Goal: Book appointment/travel/reservation

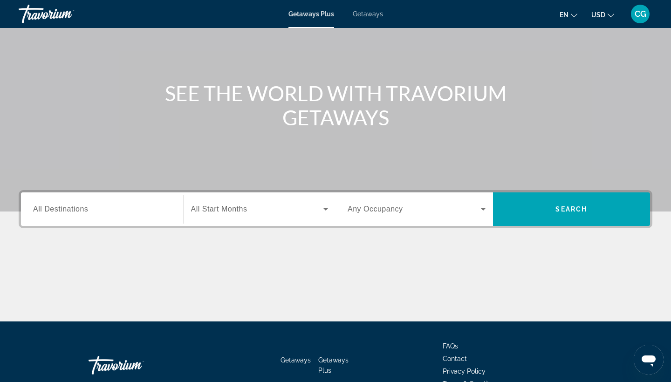
click at [362, 215] on div "Search widget" at bounding box center [417, 209] width 138 height 26
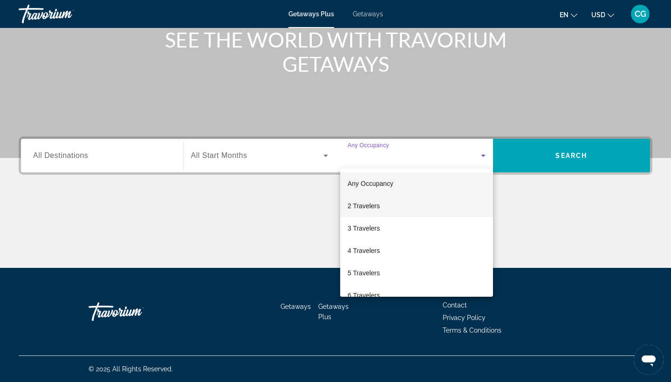
click at [352, 204] on span "2 Travelers" at bounding box center [364, 205] width 32 height 11
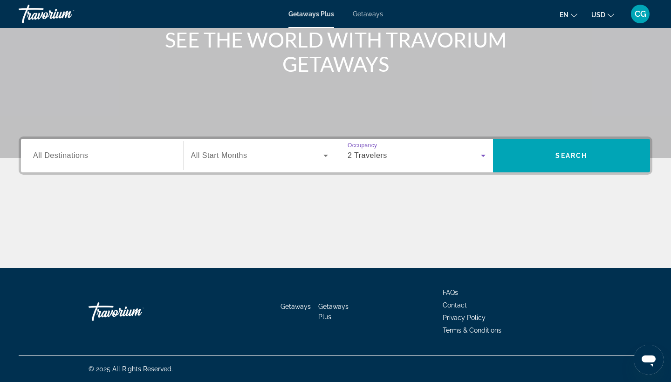
click at [240, 158] on span "All Start Months" at bounding box center [219, 155] width 56 height 8
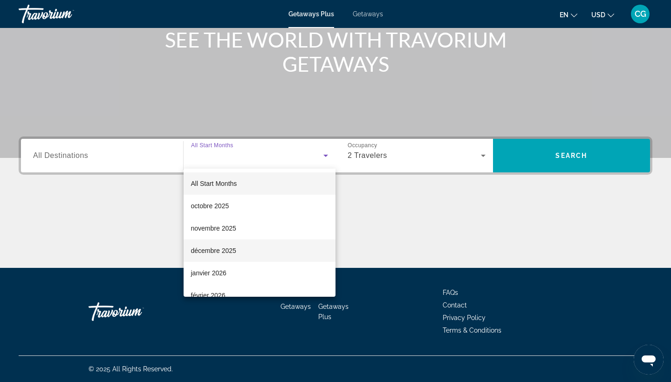
click at [230, 254] on span "décembre 2025" at bounding box center [213, 250] width 45 height 11
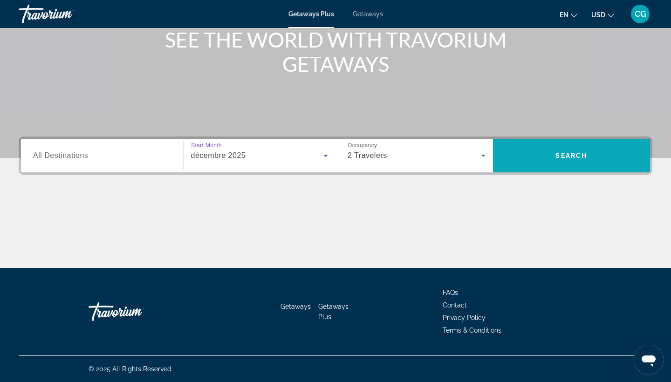
click at [553, 162] on span "Search" at bounding box center [572, 155] width 158 height 22
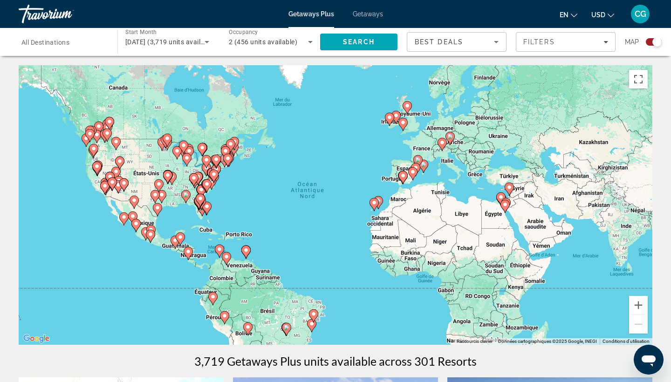
click at [51, 41] on span "All Destinations" at bounding box center [45, 42] width 48 height 7
click at [51, 41] on input "Destination All Destinations" at bounding box center [63, 42] width 84 height 11
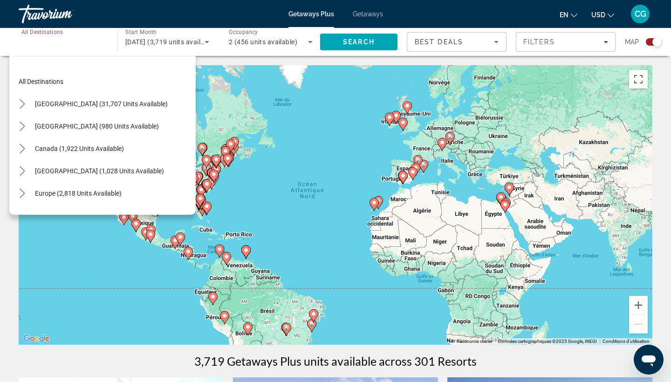
click at [48, 48] on div "Search widget" at bounding box center [63, 42] width 84 height 27
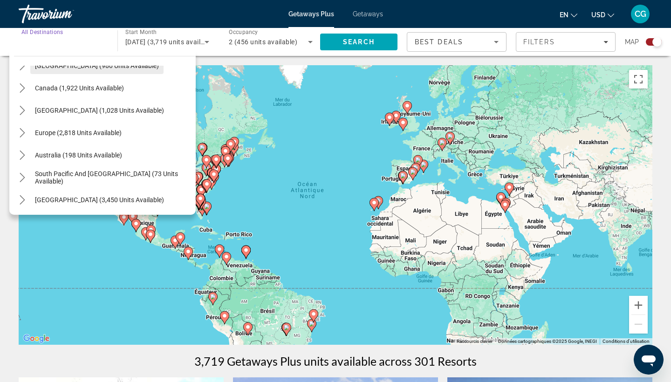
scroll to position [64, 0]
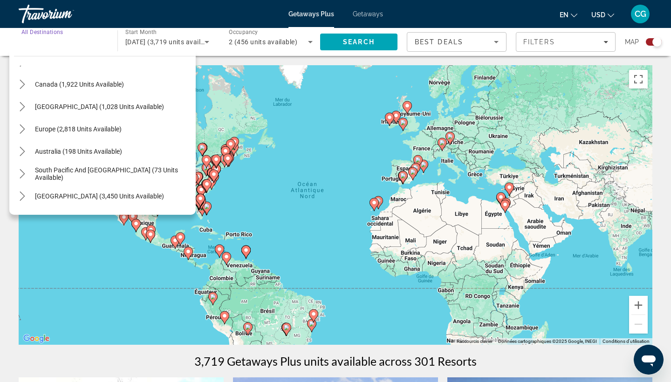
click at [52, 49] on div "Search widget" at bounding box center [63, 42] width 84 height 27
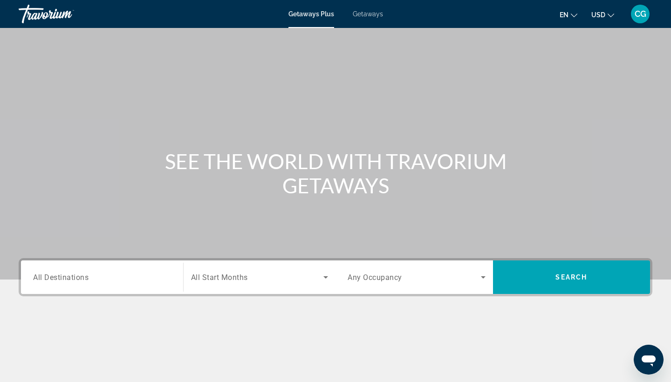
click at [100, 272] on input "Destination All Destinations" at bounding box center [102, 277] width 138 height 11
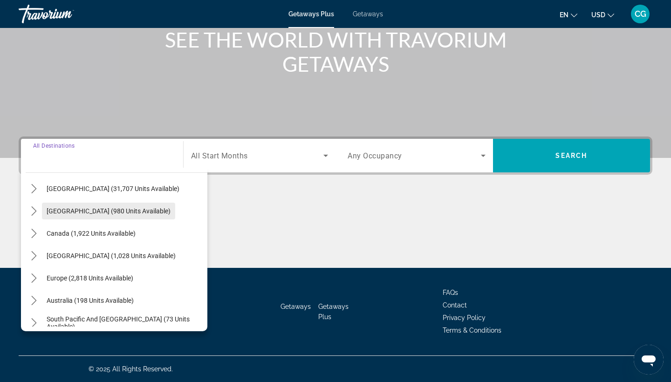
scroll to position [37, 0]
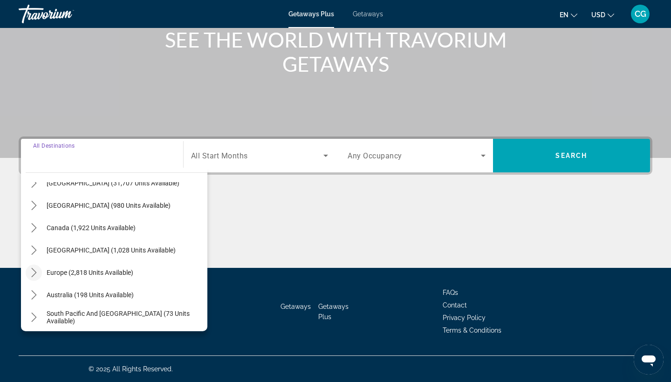
click at [39, 267] on mat-icon "Toggle Europe (2,818 units available) submenu" at bounding box center [34, 273] width 16 height 16
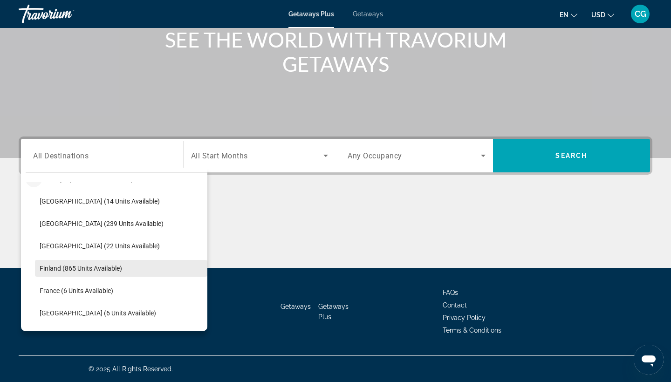
scroll to position [136, 0]
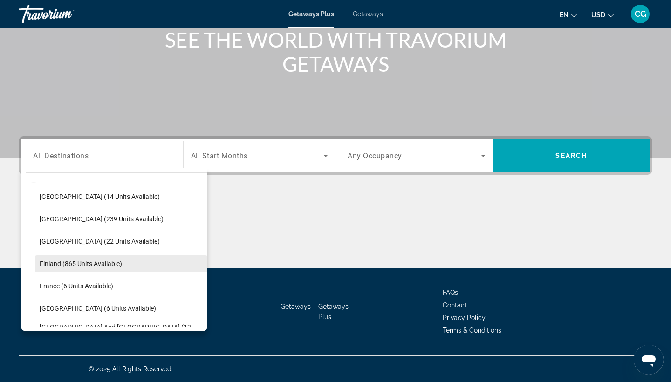
click at [61, 261] on span "Finland (865 units available)" at bounding box center [81, 263] width 83 height 7
type input "**********"
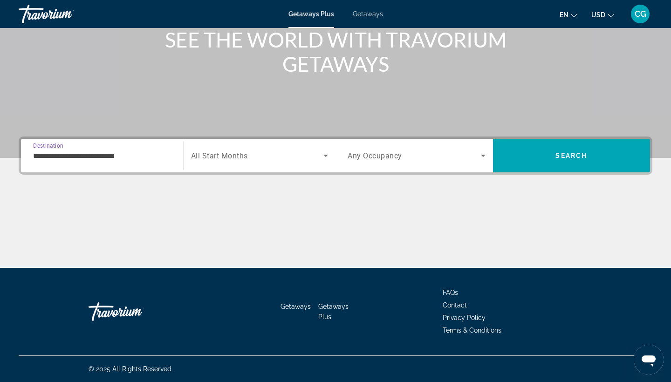
click at [228, 151] on span "All Start Months" at bounding box center [219, 155] width 57 height 9
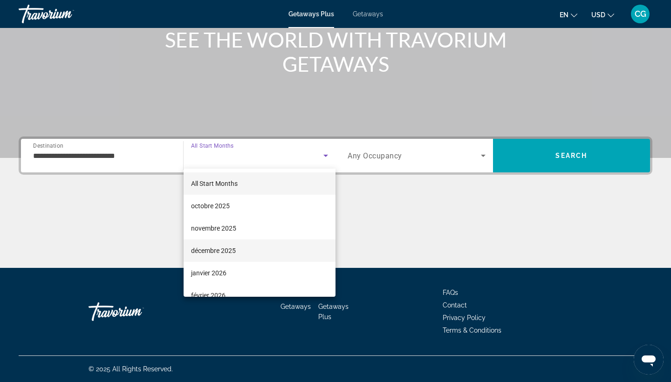
click at [234, 255] on span "décembre 2025" at bounding box center [213, 250] width 45 height 11
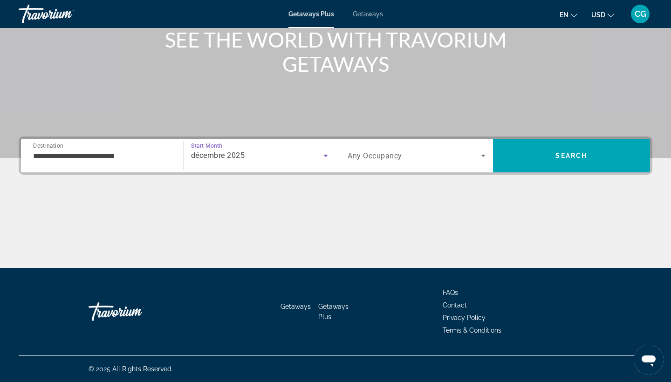
click at [376, 153] on span "Any Occupancy" at bounding box center [375, 155] width 55 height 9
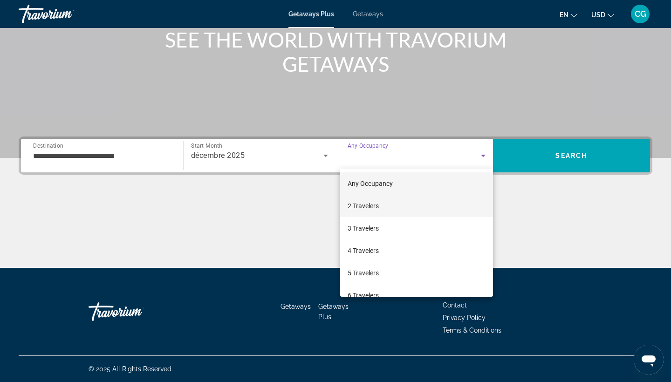
click at [369, 204] on span "2 Travelers" at bounding box center [363, 205] width 31 height 11
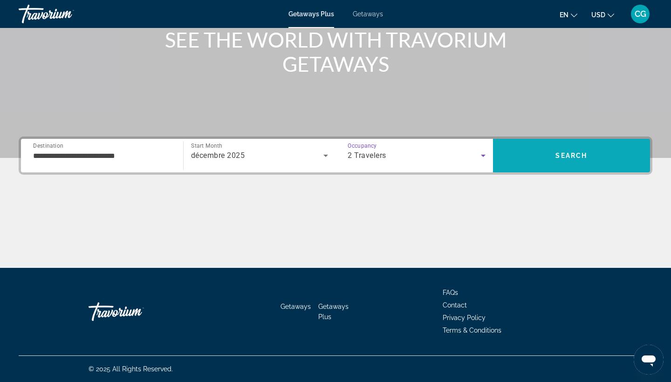
click at [564, 158] on span "Search" at bounding box center [572, 155] width 32 height 7
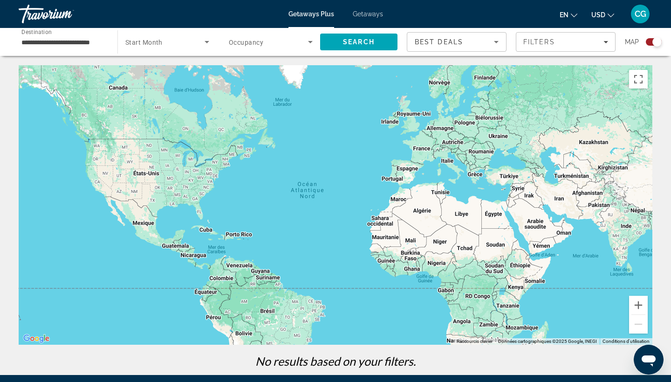
click at [157, 46] on span "Search widget" at bounding box center [164, 41] width 79 height 11
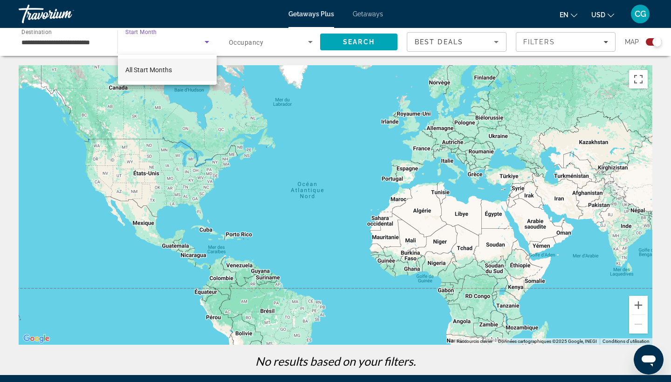
click at [157, 46] on div at bounding box center [335, 191] width 671 height 382
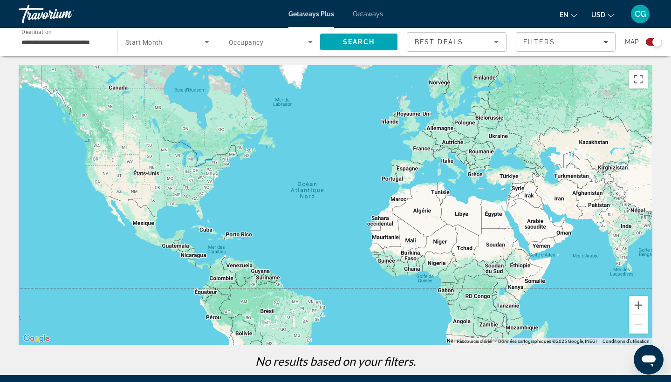
click at [61, 50] on div "**********" at bounding box center [63, 42] width 84 height 27
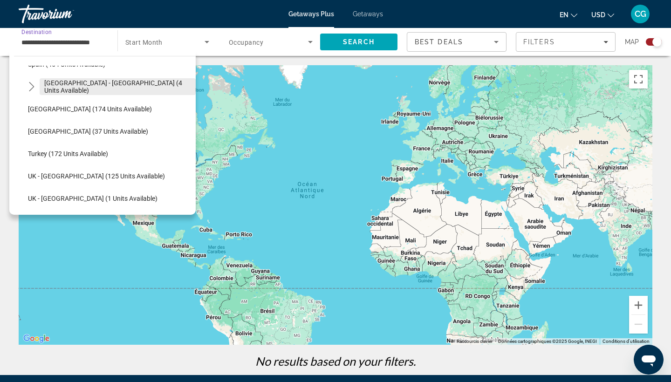
scroll to position [443, 0]
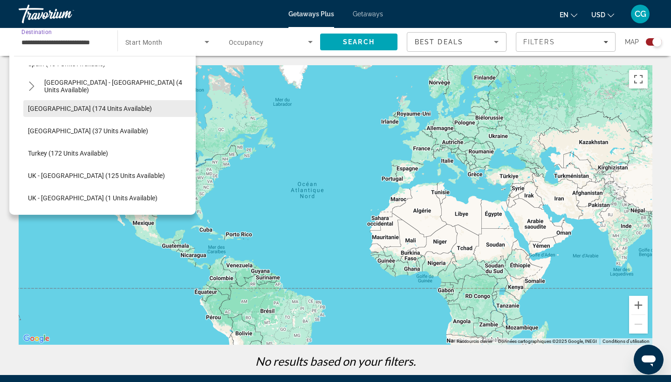
click at [49, 113] on span "Select destination: Sweden (174 units available)" at bounding box center [109, 108] width 172 height 22
type input "**********"
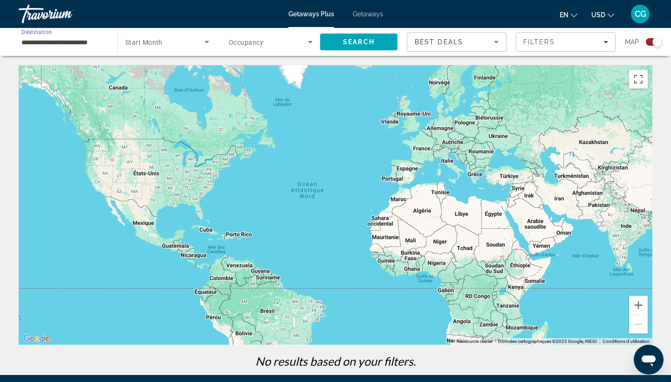
click at [183, 50] on div "Search widget" at bounding box center [167, 42] width 84 height 26
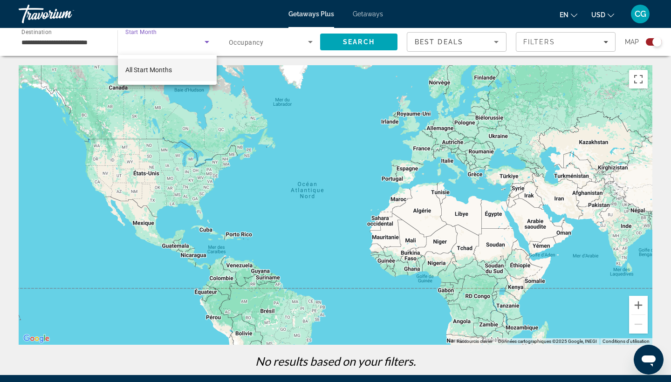
click at [261, 37] on div at bounding box center [335, 191] width 671 height 382
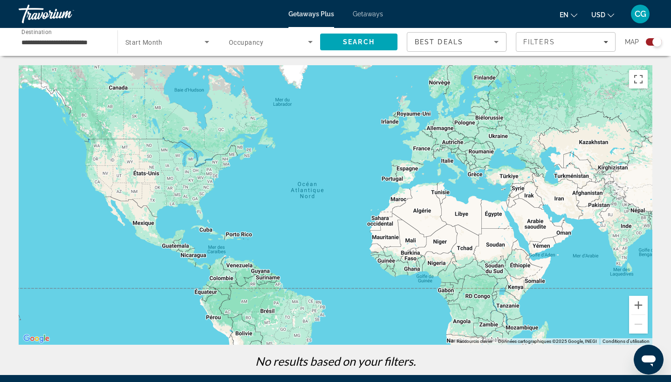
click at [274, 48] on div "Search widget" at bounding box center [271, 42] width 84 height 26
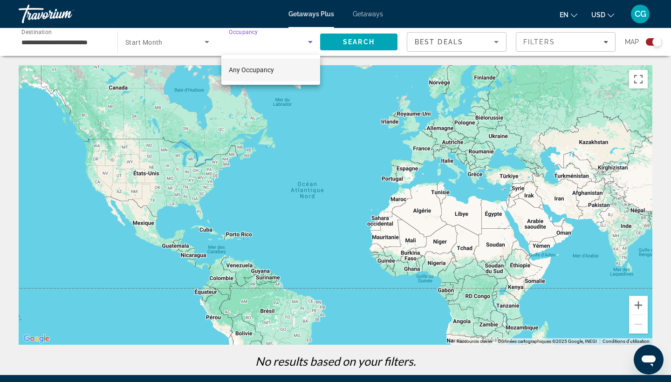
click at [339, 43] on div at bounding box center [335, 191] width 671 height 382
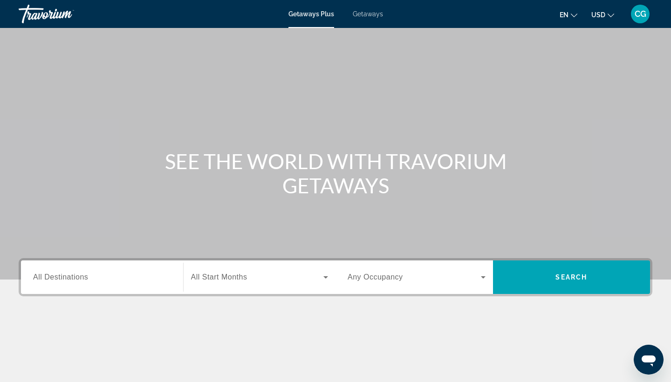
click at [366, 16] on span "Getaways" at bounding box center [368, 13] width 30 height 7
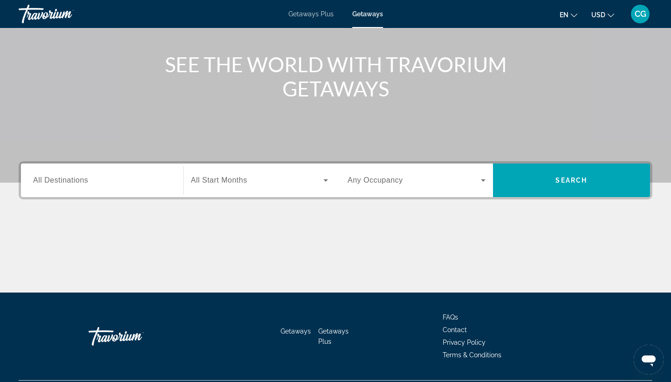
click at [102, 188] on div "Search widget" at bounding box center [102, 180] width 138 height 27
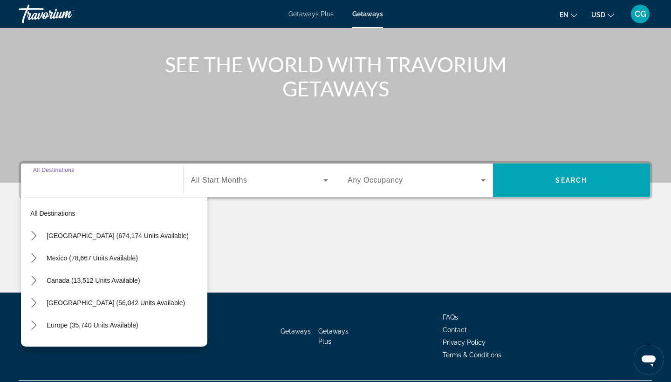
scroll to position [122, 0]
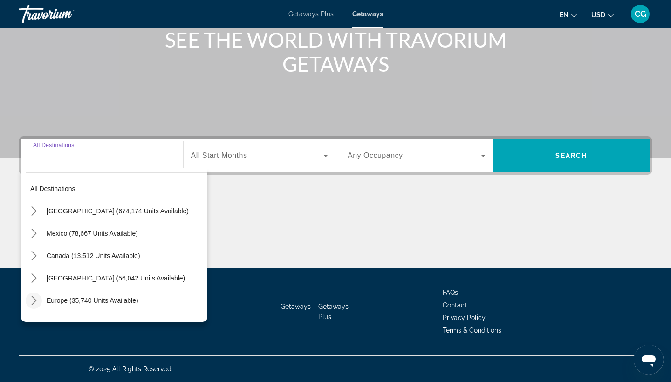
click at [35, 299] on icon "Toggle Europe (35,740 units available) submenu" at bounding box center [33, 300] width 9 height 9
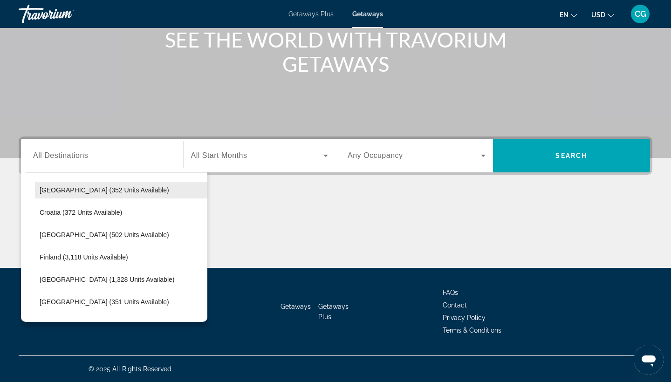
scroll to position [179, 0]
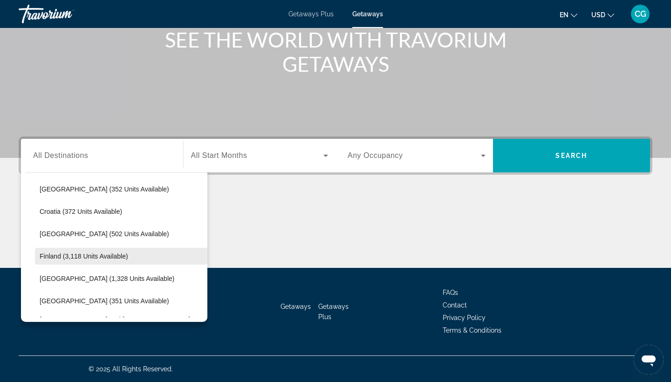
click at [75, 260] on span "Finland (3,118 units available)" at bounding box center [84, 256] width 89 height 7
type input "**********"
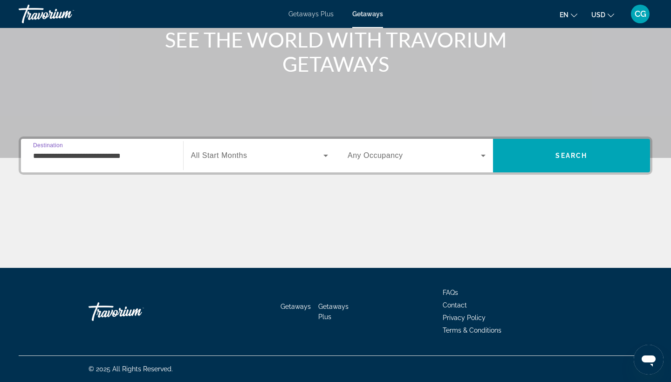
click at [433, 144] on div "Search widget" at bounding box center [417, 156] width 138 height 26
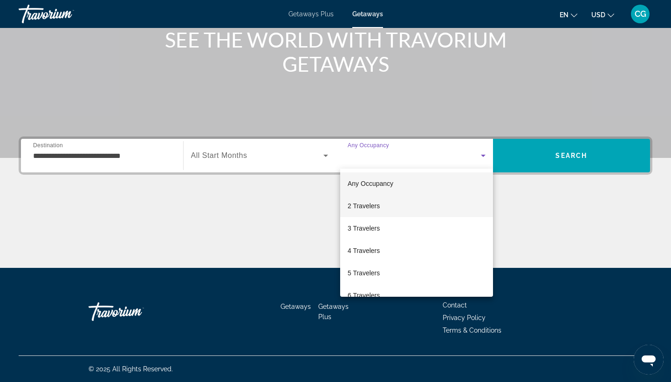
click at [377, 207] on span "2 Travelers" at bounding box center [364, 205] width 32 height 11
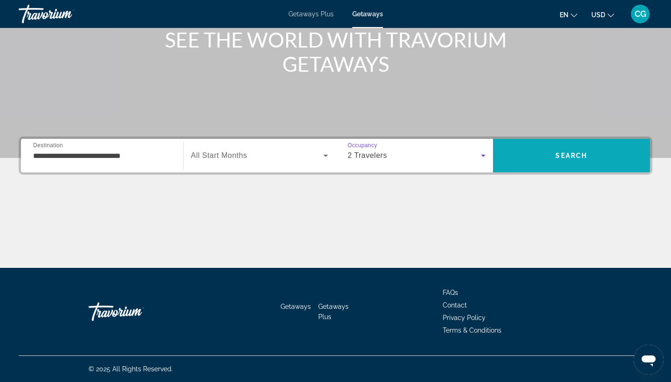
click at [540, 166] on span "Search" at bounding box center [572, 155] width 158 height 22
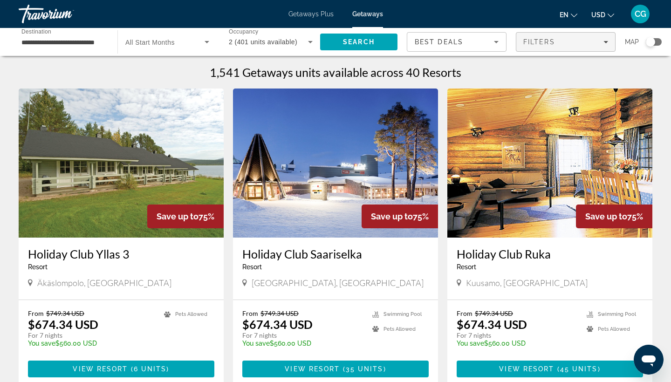
click at [557, 42] on div "Filters" at bounding box center [565, 41] width 85 height 7
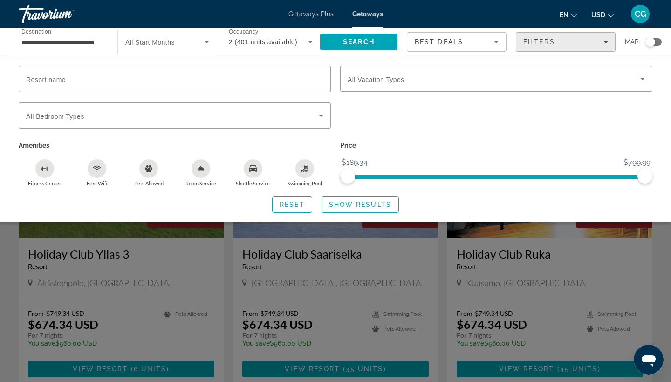
click at [557, 42] on div "Filters" at bounding box center [565, 41] width 85 height 7
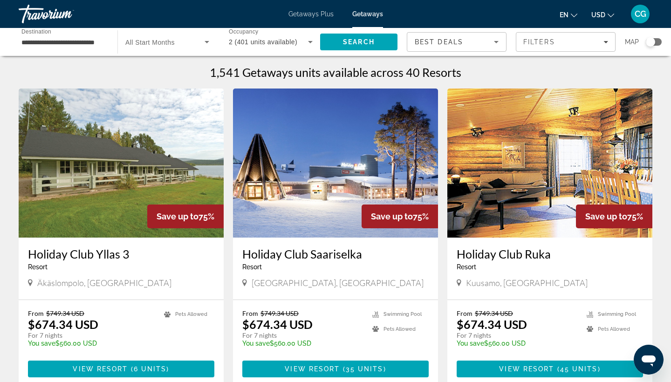
click at [609, 13] on icon "Change currency" at bounding box center [611, 15] width 7 height 7
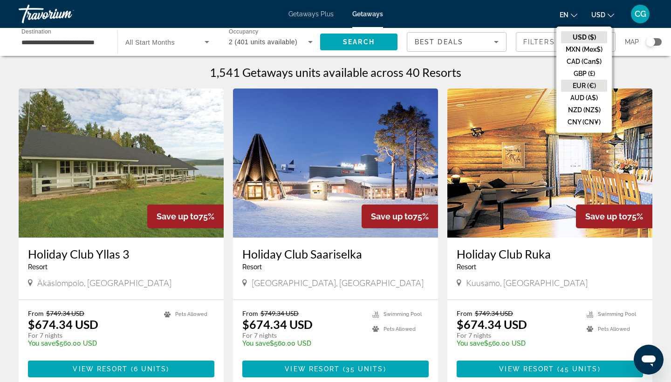
click at [582, 85] on button "EUR (€)" at bounding box center [584, 86] width 46 height 12
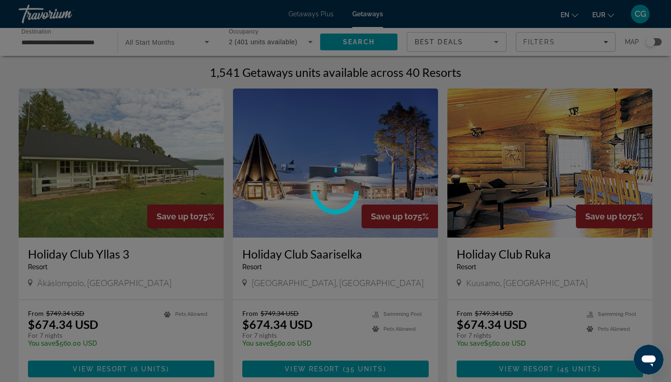
click at [565, 17] on span "en" at bounding box center [565, 14] width 9 height 7
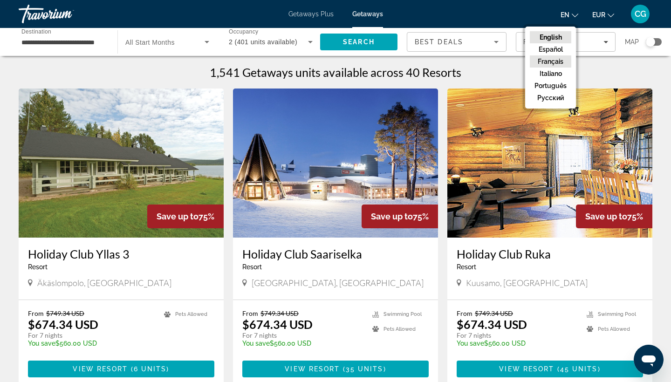
click at [556, 60] on button "Français" at bounding box center [550, 61] width 41 height 12
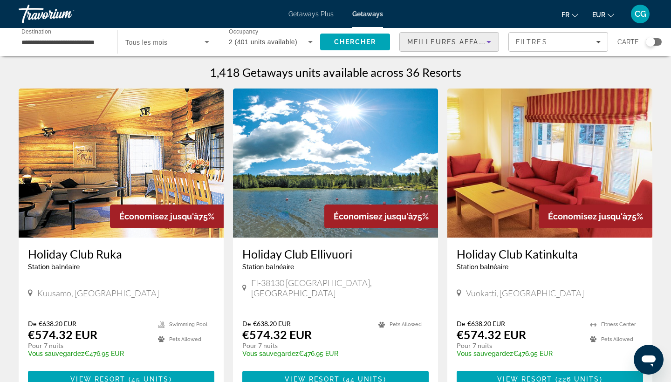
click at [474, 45] on span "Meilleures affaires" at bounding box center [451, 41] width 89 height 7
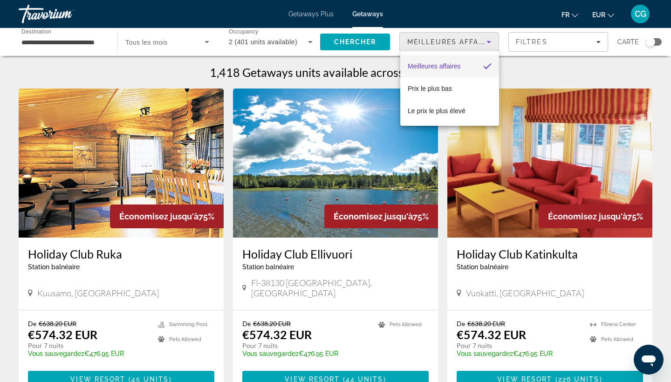
click at [474, 45] on div at bounding box center [335, 191] width 671 height 382
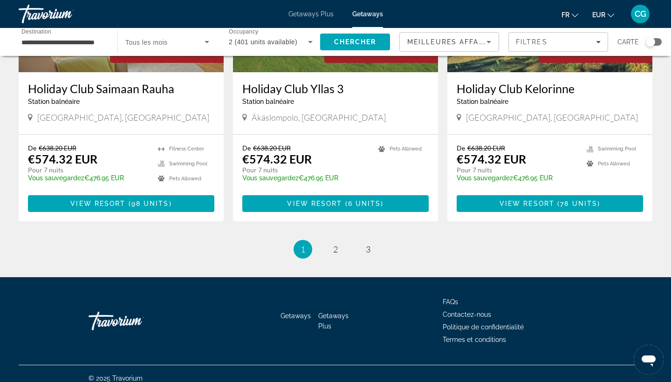
scroll to position [1126, 0]
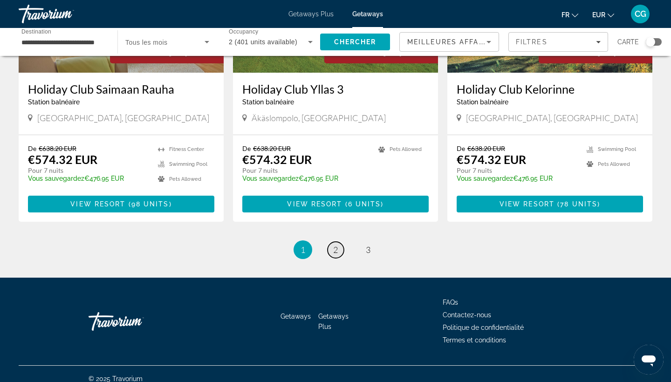
click at [330, 244] on link "page 2" at bounding box center [336, 250] width 16 height 16
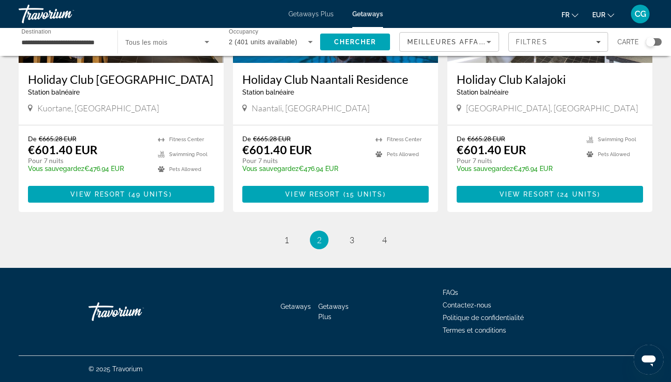
scroll to position [1140, 0]
click at [355, 243] on link "page 3" at bounding box center [352, 240] width 16 height 16
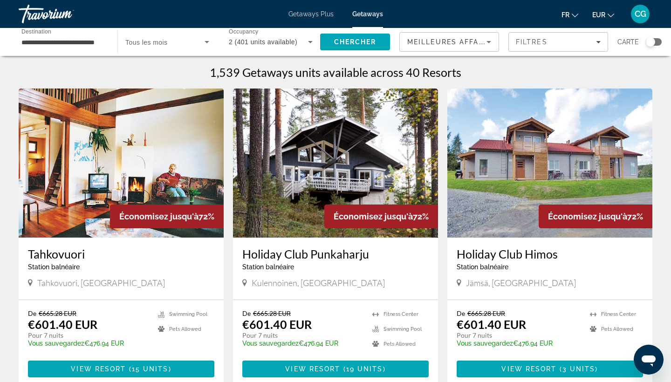
click at [652, 46] on div "Search widget" at bounding box center [650, 41] width 9 height 9
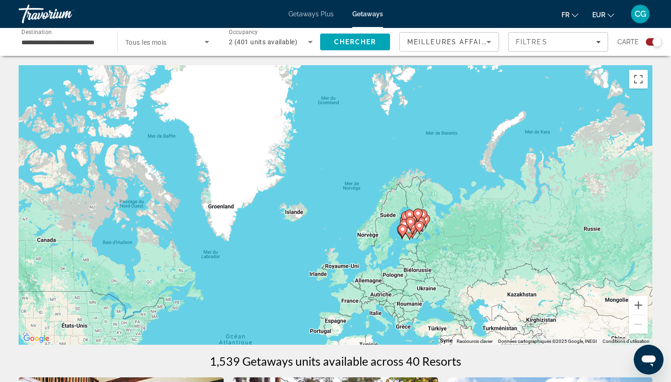
drag, startPoint x: 482, startPoint y: 124, endPoint x: 411, endPoint y: 279, distance: 170.6
click at [411, 278] on div "Pour activer le glissement avec le clavier, appuyez sur Alt+Entrée. Une fois ce…" at bounding box center [336, 205] width 634 height 280
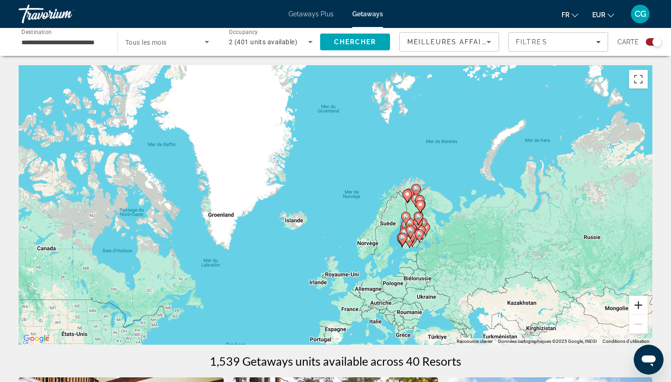
click at [639, 303] on button "Zoom avant" at bounding box center [638, 305] width 19 height 19
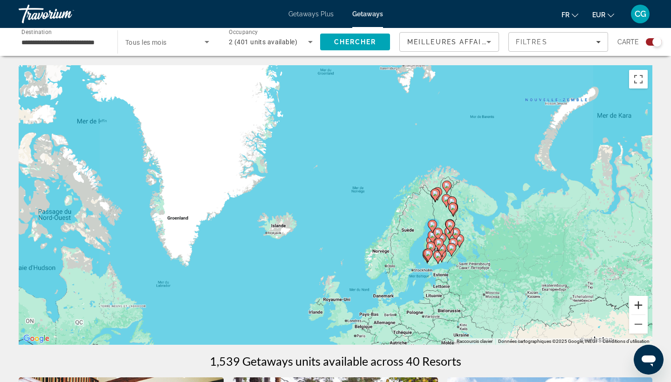
click at [639, 303] on button "Zoom avant" at bounding box center [638, 305] width 19 height 19
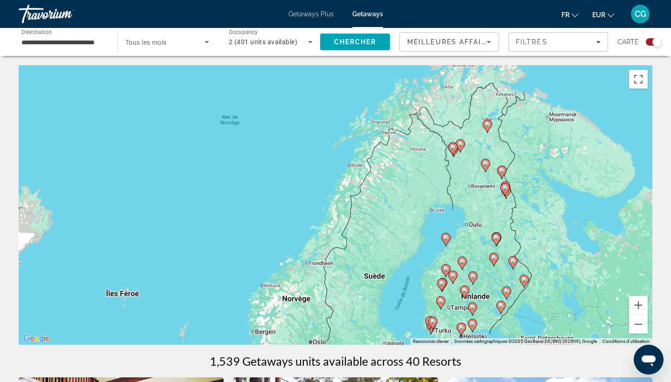
drag, startPoint x: 471, startPoint y: 208, endPoint x: 254, endPoint y: 161, distance: 222.2
click at [254, 162] on div "Pour activer le glissement avec le clavier, appuyez sur Alt+Entrée. Une fois ce…" at bounding box center [336, 205] width 634 height 280
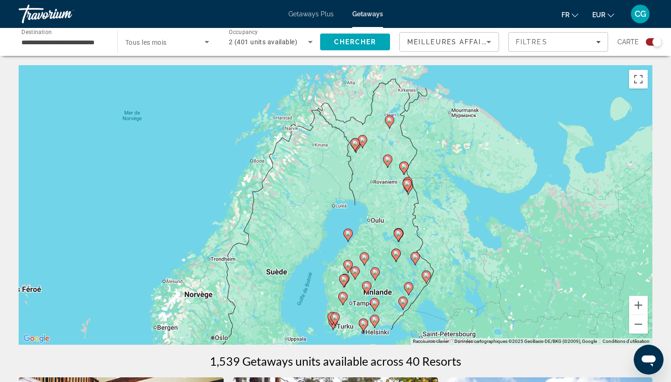
drag, startPoint x: 386, startPoint y: 196, endPoint x: 284, endPoint y: 203, distance: 102.3
click at [284, 203] on div "Pour activer le glissement avec le clavier, appuyez sur Alt+Entrée. Une fois ce…" at bounding box center [336, 205] width 634 height 280
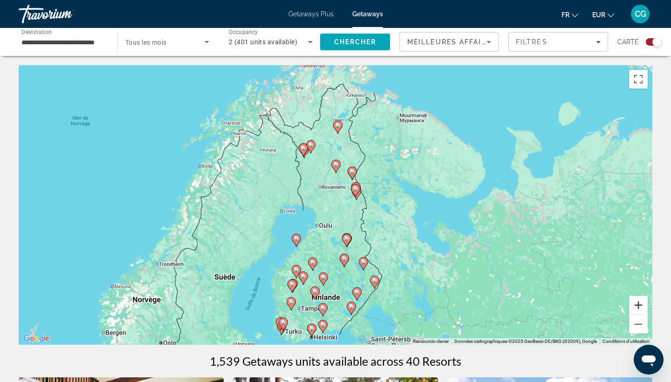
click at [639, 304] on button "Zoom avant" at bounding box center [638, 305] width 19 height 19
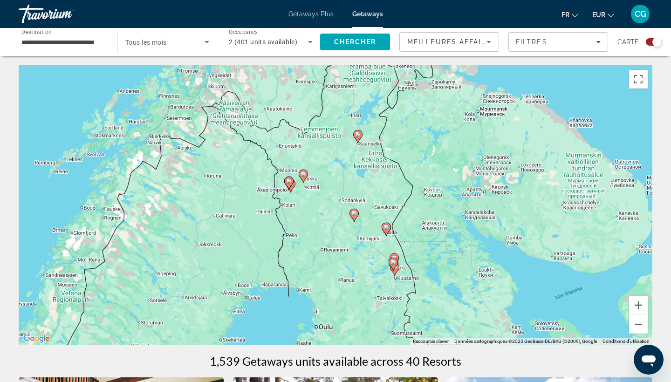
drag, startPoint x: 292, startPoint y: 82, endPoint x: 311, endPoint y: 171, distance: 91.1
click at [311, 170] on div "Pour activer le glissement avec le clavier, appuyez sur Alt+Entrée. Une fois ce…" at bounding box center [336, 205] width 634 height 280
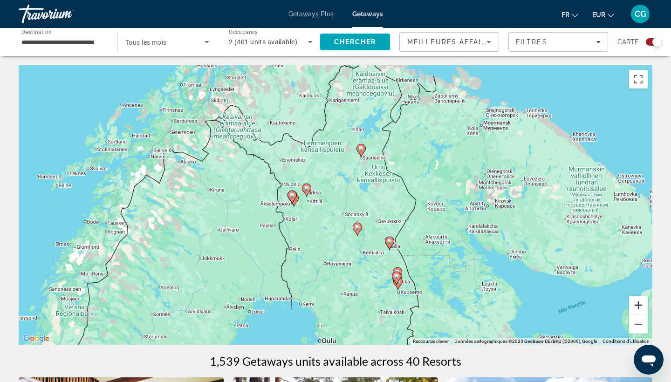
click at [637, 305] on button "Zoom avant" at bounding box center [638, 305] width 19 height 19
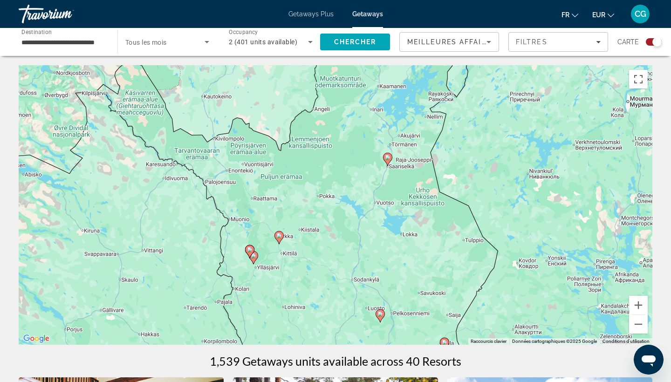
drag, startPoint x: 334, startPoint y: 263, endPoint x: 334, endPoint y: 317, distance: 53.6
click at [334, 317] on div "Pour activer le glissement avec le clavier, appuyez sur Alt+Entrée. Une fois ce…" at bounding box center [336, 205] width 634 height 280
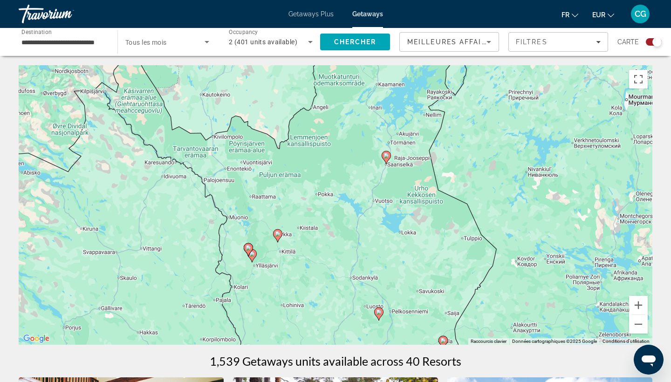
click at [275, 236] on icon "Main content" at bounding box center [278, 236] width 8 height 12
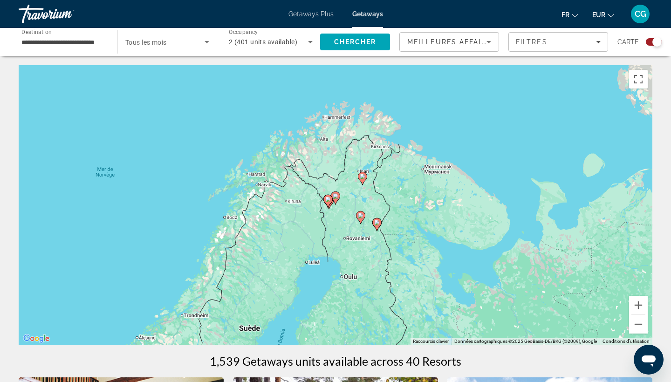
click at [338, 197] on image "Main content" at bounding box center [336, 196] width 6 height 6
type input "**********"
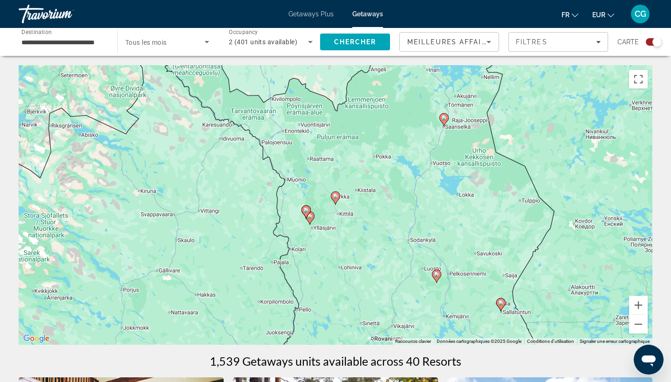
click at [338, 200] on icon "Main content" at bounding box center [335, 198] width 9 height 13
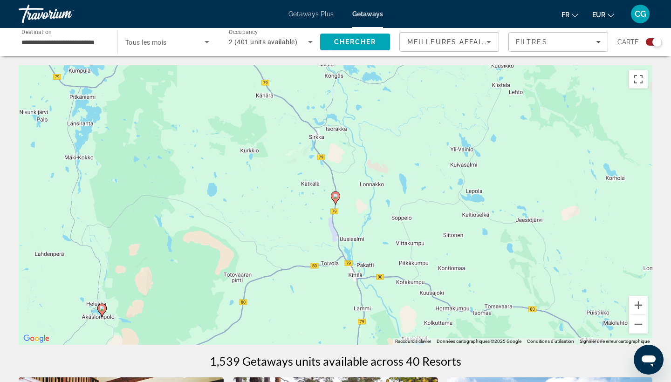
click at [336, 196] on image "Main content" at bounding box center [336, 196] width 6 height 6
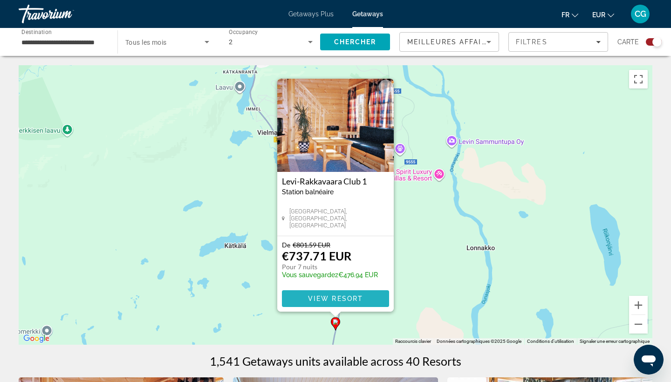
click at [370, 294] on span "Main content" at bounding box center [335, 299] width 107 height 22
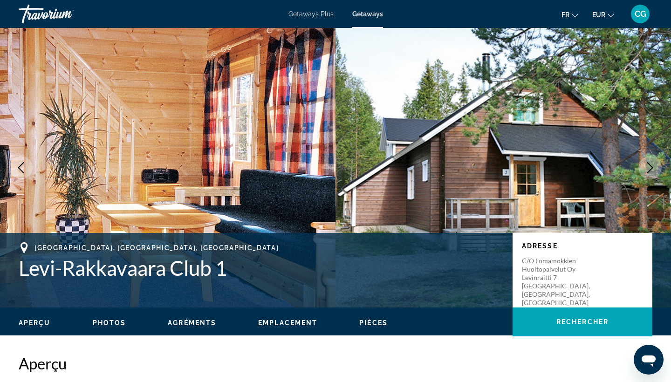
click at [657, 165] on button "Next image" at bounding box center [650, 167] width 23 height 23
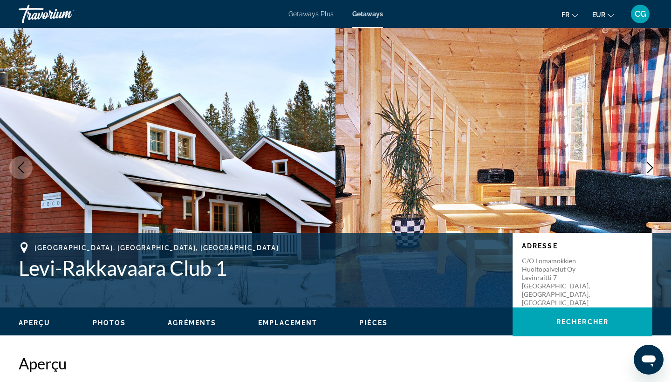
click at [657, 165] on button "Next image" at bounding box center [650, 167] width 23 height 23
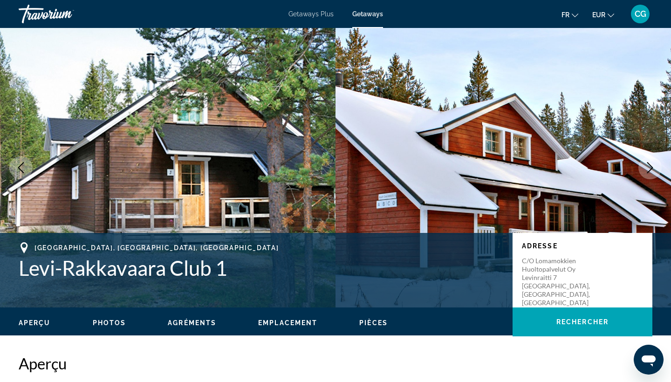
click at [657, 165] on button "Next image" at bounding box center [650, 167] width 23 height 23
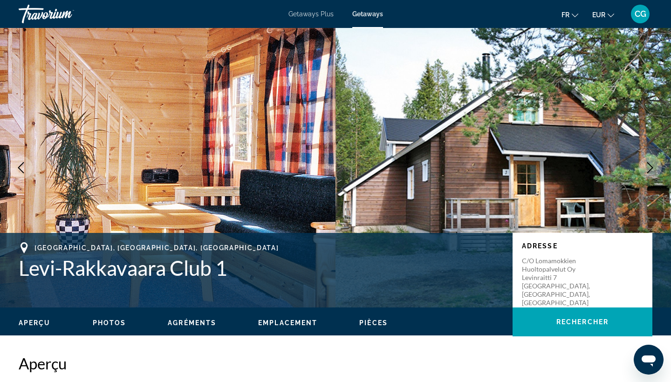
click at [657, 165] on button "Next image" at bounding box center [650, 167] width 23 height 23
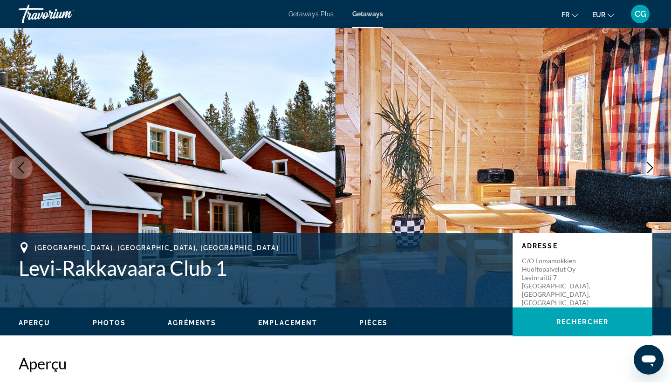
click at [657, 165] on button "Next image" at bounding box center [650, 167] width 23 height 23
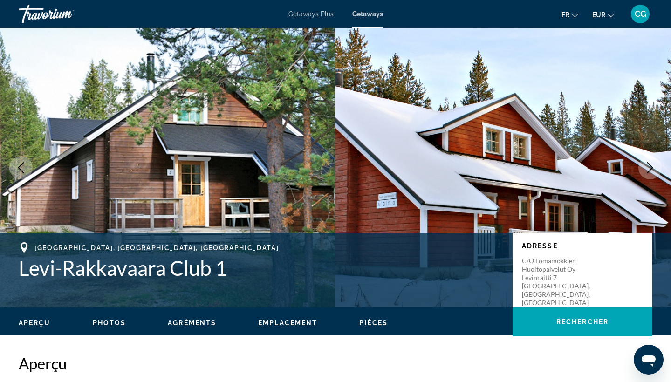
click at [657, 165] on button "Next image" at bounding box center [650, 167] width 23 height 23
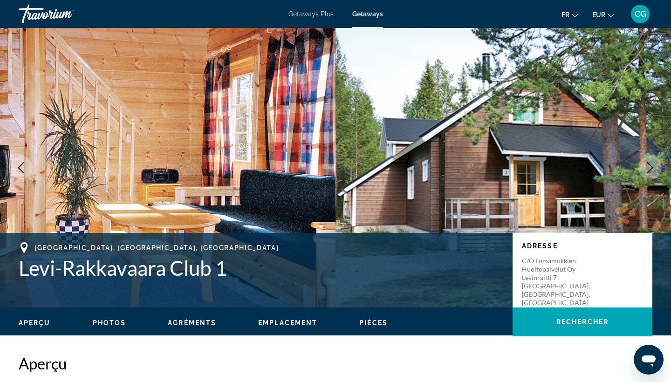
click at [657, 165] on button "Next image" at bounding box center [650, 167] width 23 height 23
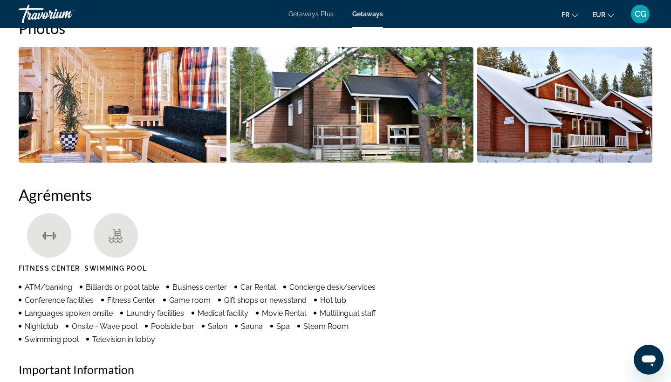
scroll to position [318, 0]
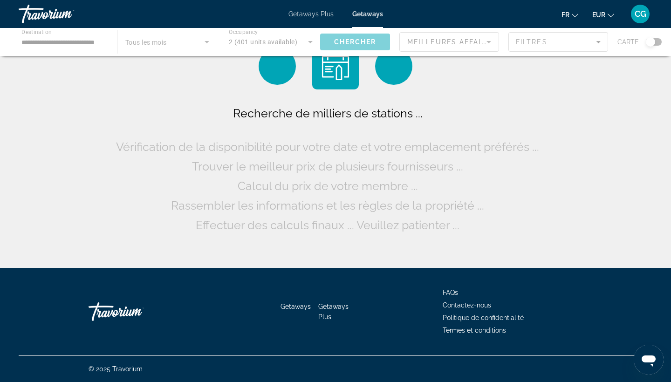
click at [158, 40] on div "Main content" at bounding box center [335, 42] width 671 height 28
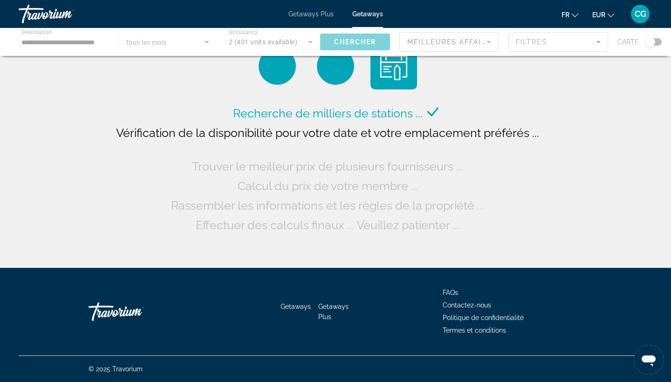
click at [158, 40] on div "Main content" at bounding box center [335, 42] width 671 height 28
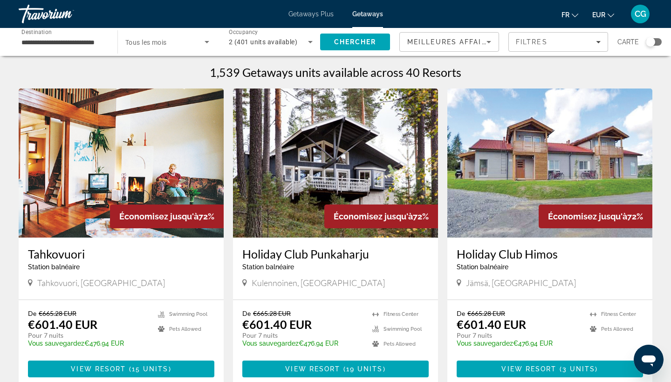
drag, startPoint x: 171, startPoint y: 17, endPoint x: 171, endPoint y: 34, distance: 17.2
click at [171, 22] on div "Getaways Plus Getaways fr English Español Français Italiano Português русский E…" at bounding box center [335, 14] width 671 height 24
click at [171, 41] on span "Search widget" at bounding box center [164, 41] width 79 height 11
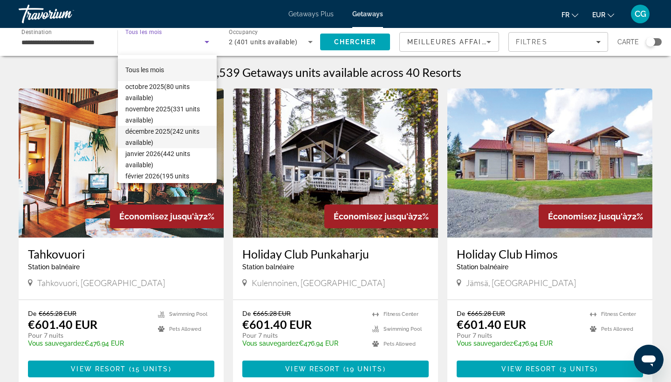
click at [194, 135] on span "[DATE] (242 units available)" at bounding box center [167, 137] width 84 height 22
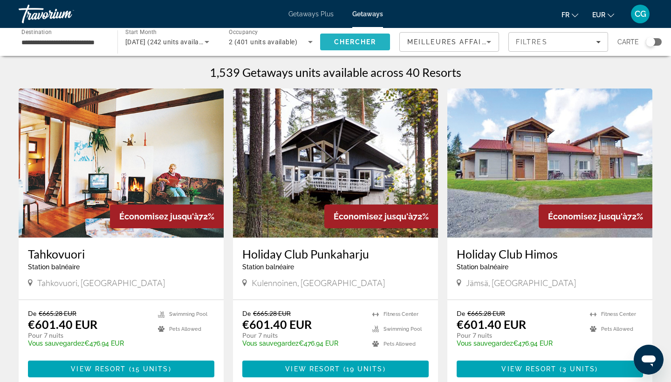
click at [369, 44] on span "Chercher" at bounding box center [355, 41] width 42 height 7
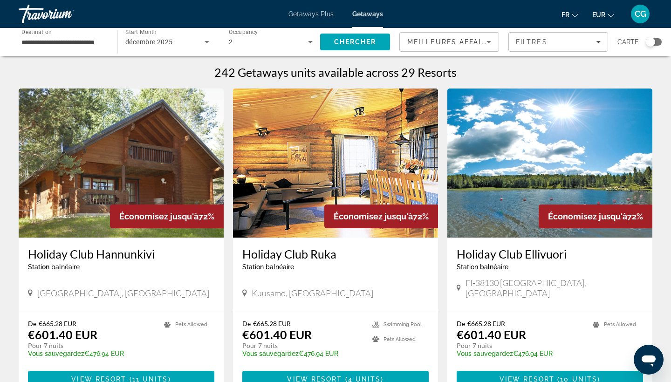
click at [653, 44] on div "Search widget" at bounding box center [650, 41] width 9 height 9
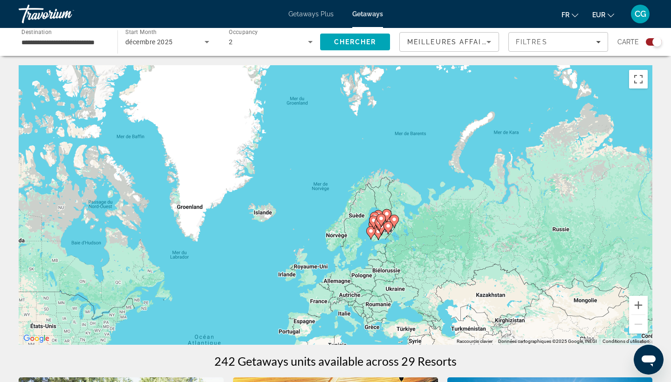
drag, startPoint x: 487, startPoint y: 137, endPoint x: 383, endPoint y: 290, distance: 185.3
click at [383, 290] on div "Pour activer le glissement avec le clavier, appuyez sur Alt+Entrée. Une fois ce…" at bounding box center [336, 205] width 634 height 280
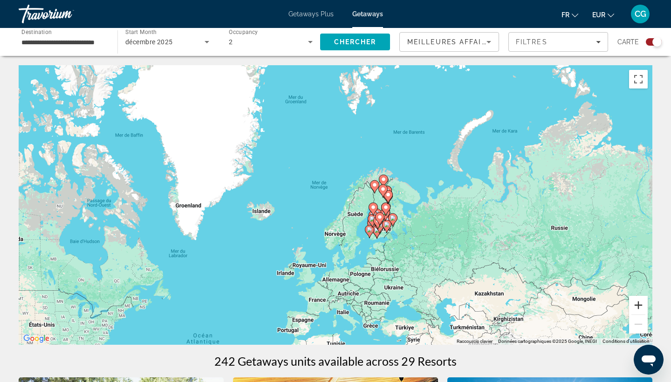
click at [640, 303] on button "Zoom avant" at bounding box center [638, 305] width 19 height 19
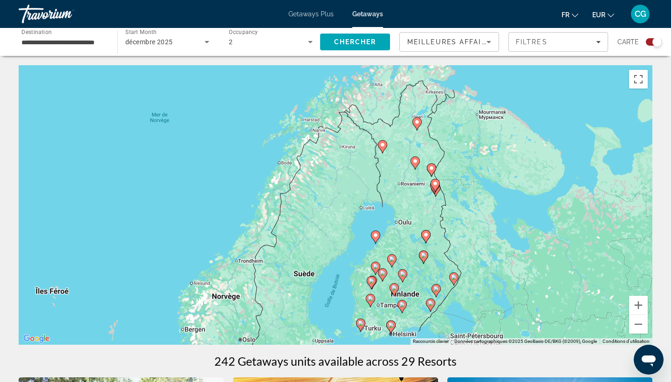
drag, startPoint x: 448, startPoint y: 226, endPoint x: 336, endPoint y: 219, distance: 112.5
click at [336, 219] on div "Pour activer le glissement avec le clavier, appuyez sur Alt+Entrée. Une fois ce…" at bounding box center [336, 205] width 634 height 280
click at [634, 310] on button "Zoom avant" at bounding box center [638, 305] width 19 height 19
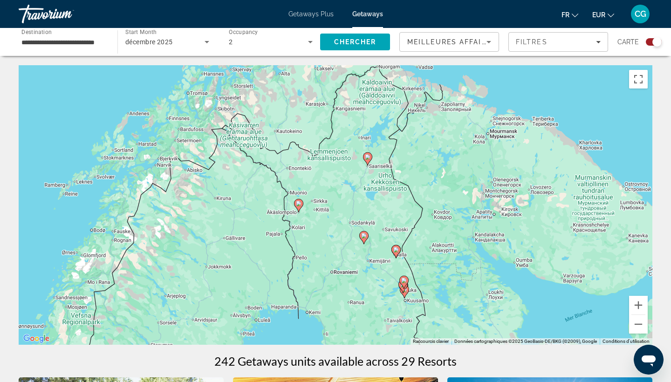
drag, startPoint x: 520, startPoint y: 192, endPoint x: 388, endPoint y: 301, distance: 171.1
click at [388, 301] on div "Pour activer le glissement avec le clavier, appuyez sur Alt+Entrée. Une fois ce…" at bounding box center [336, 205] width 634 height 280
click at [643, 307] on button "Zoom avant" at bounding box center [638, 305] width 19 height 19
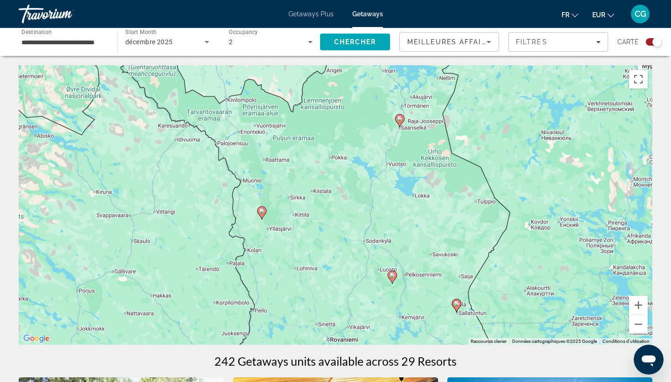
click at [394, 282] on gmp-advanced-marker "Main content" at bounding box center [392, 277] width 9 height 14
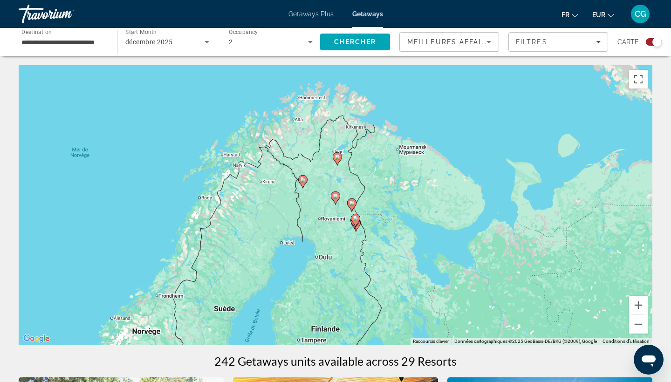
click at [333, 198] on image "Main content" at bounding box center [336, 196] width 6 height 6
type input "**********"
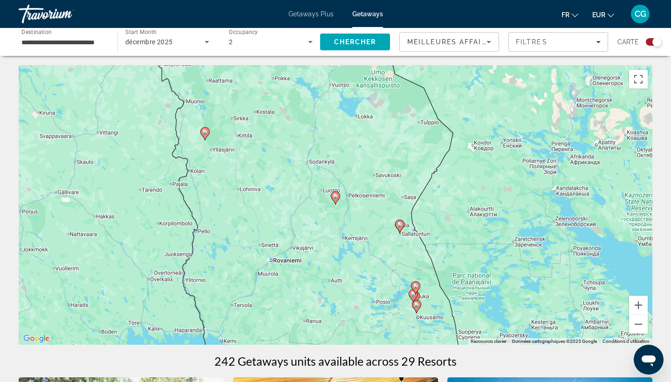
click at [333, 198] on image "Main content" at bounding box center [336, 196] width 6 height 6
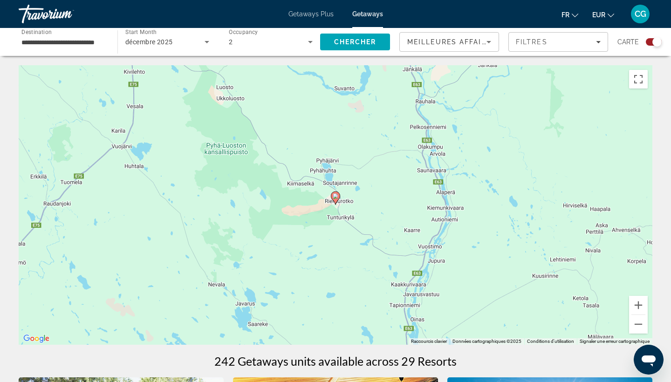
click at [333, 198] on image "Main content" at bounding box center [336, 196] width 6 height 6
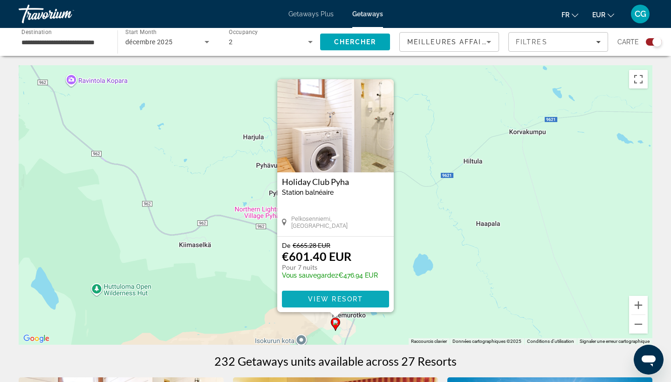
click at [348, 298] on span "View Resort" at bounding box center [335, 299] width 55 height 7
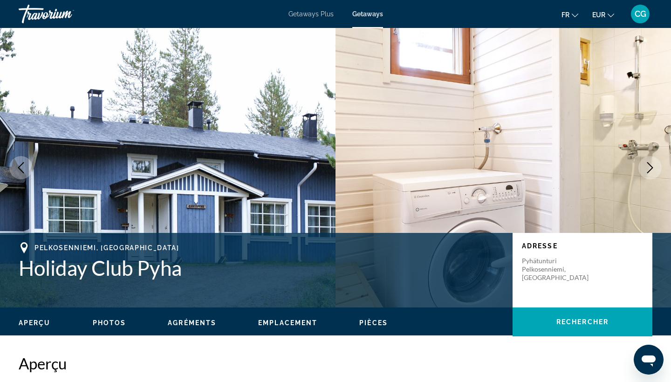
click at [652, 169] on icon "Next image" at bounding box center [650, 167] width 6 height 11
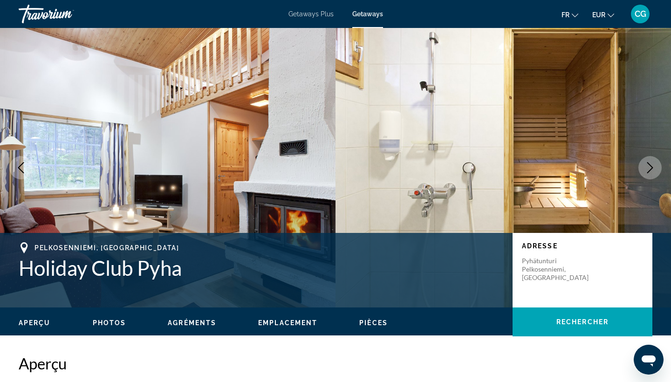
click at [652, 169] on icon "Next image" at bounding box center [650, 167] width 6 height 11
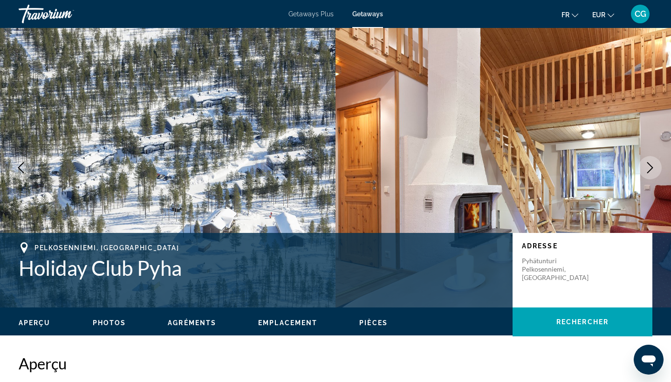
click at [652, 169] on icon "Next image" at bounding box center [650, 167] width 6 height 11
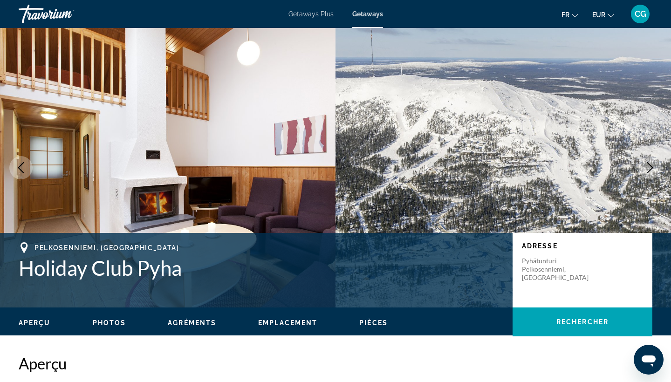
click at [652, 169] on icon "Next image" at bounding box center [650, 167] width 6 height 11
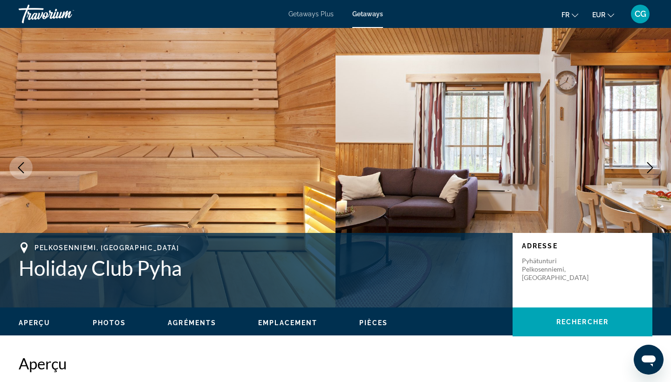
click at [652, 169] on icon "Next image" at bounding box center [650, 167] width 6 height 11
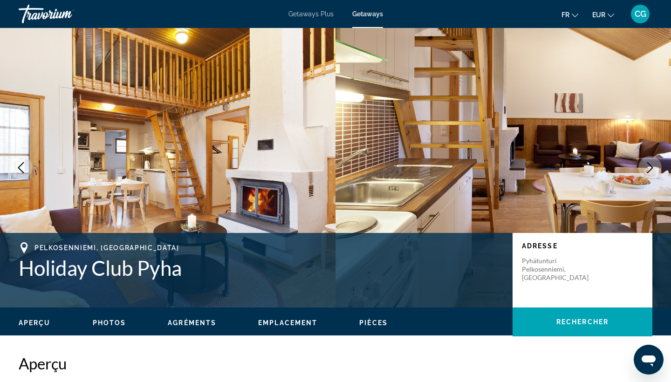
click at [652, 169] on icon "Next image" at bounding box center [650, 167] width 6 height 11
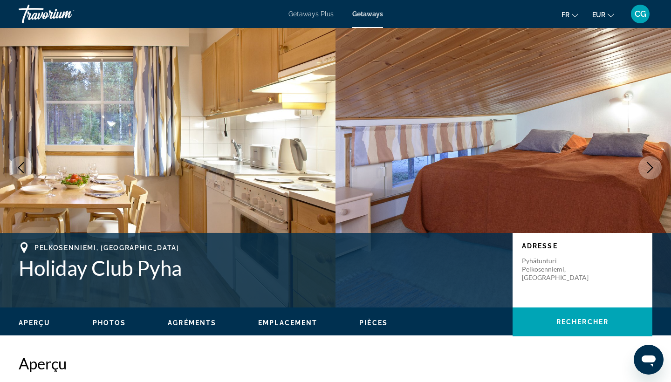
click at [652, 169] on icon "Next image" at bounding box center [650, 167] width 6 height 11
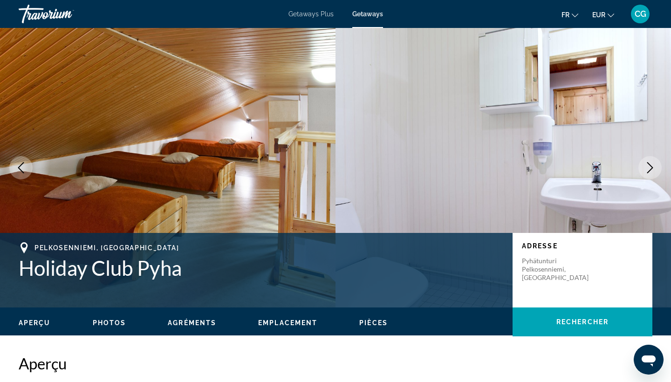
click at [652, 169] on icon "Next image" at bounding box center [650, 167] width 6 height 11
